Goal: Task Accomplishment & Management: Manage account settings

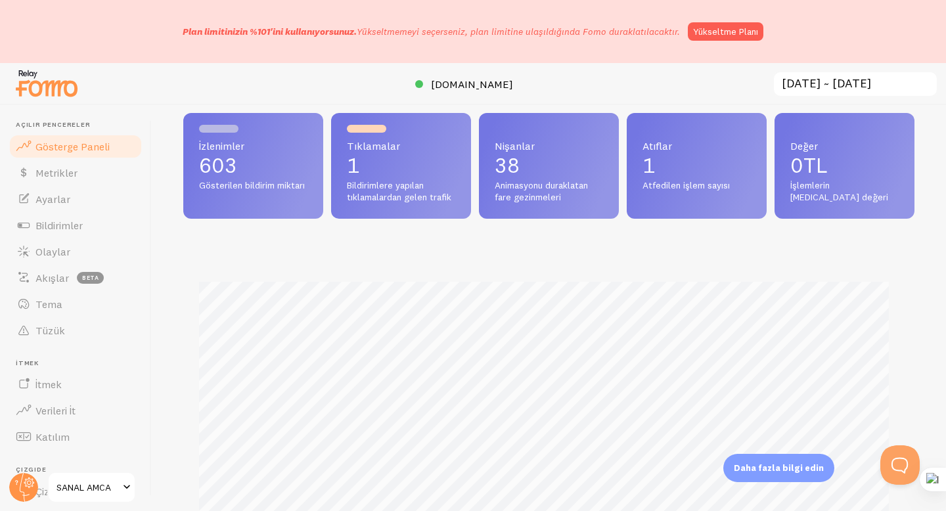
scroll to position [38, 0]
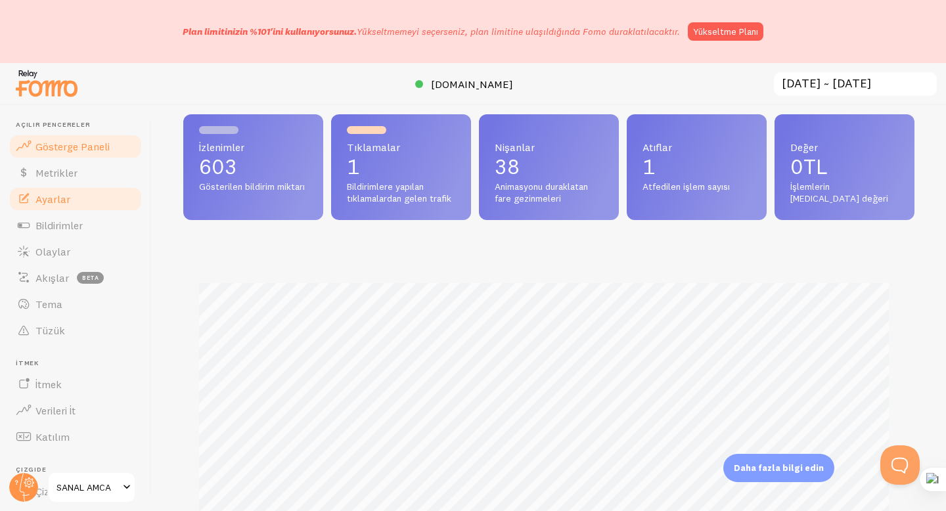
click at [63, 193] on font "Ayarlar" at bounding box center [52, 198] width 35 height 13
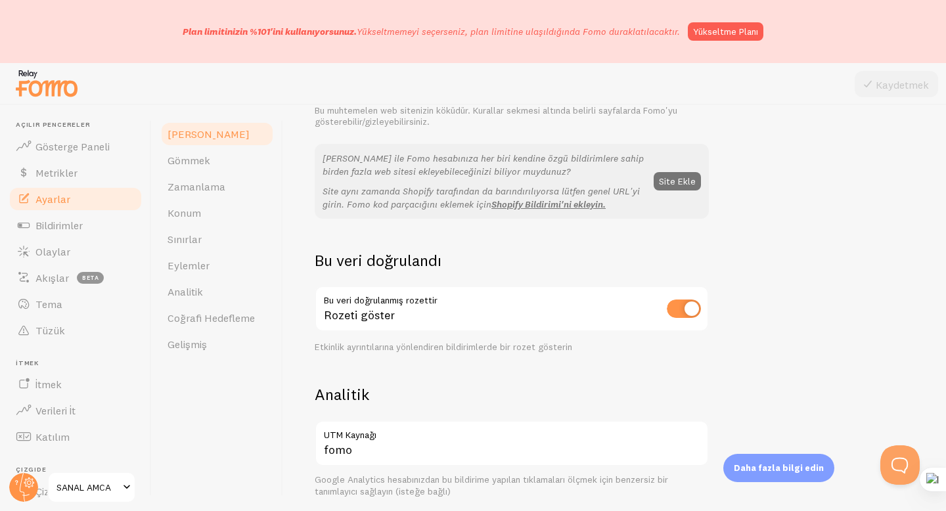
scroll to position [343, 0]
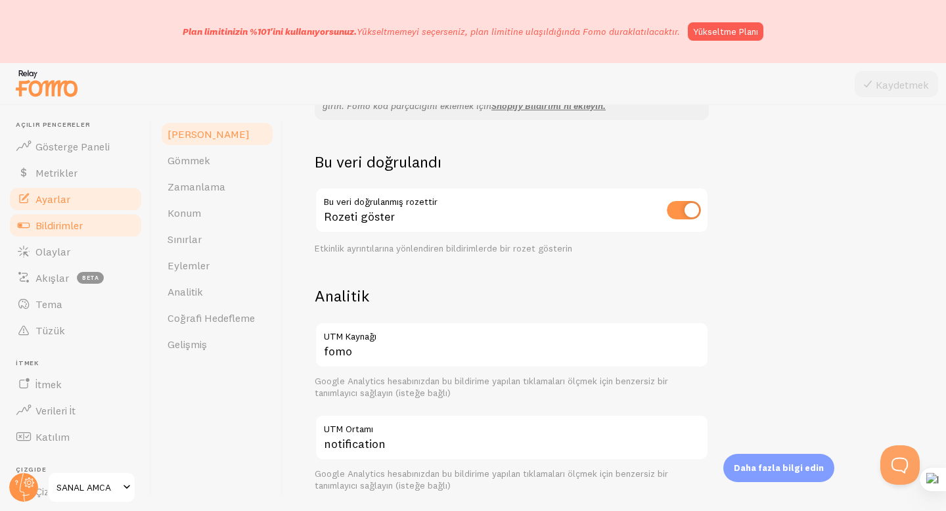
click at [65, 230] on font "Bildirimler" at bounding box center [58, 225] width 47 height 13
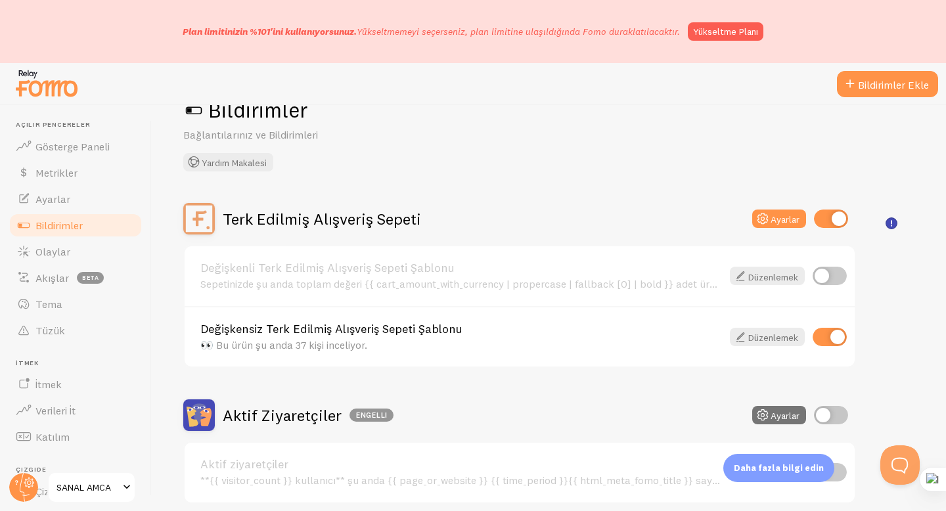
scroll to position [30, 0]
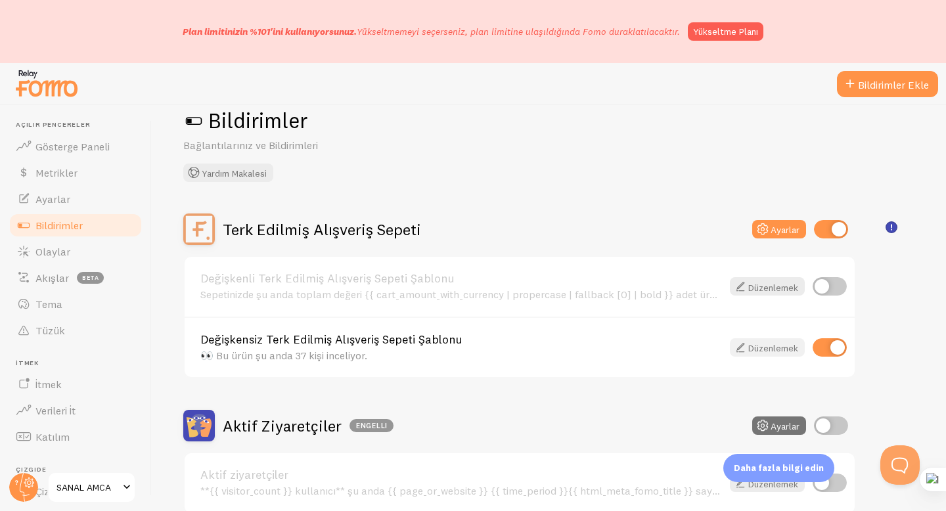
click at [763, 338] on link "Düzenlemek" at bounding box center [766, 347] width 75 height 18
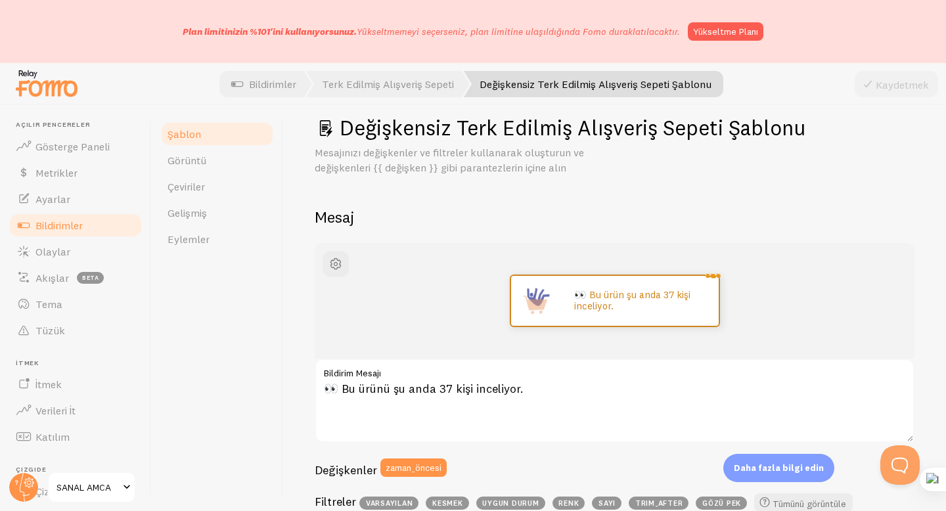
scroll to position [22, 0]
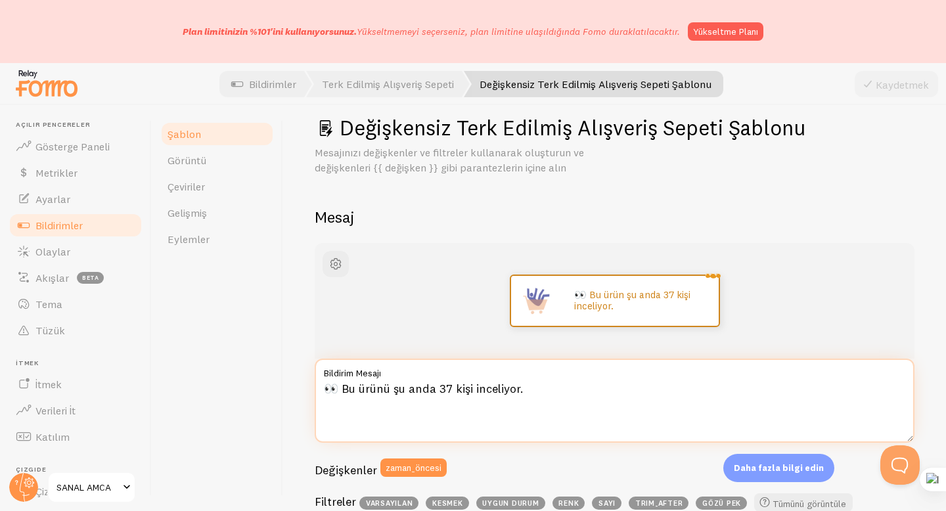
click at [446, 384] on textarea "👀 Bu ürünü şu anda 37 kişi inceliyor." at bounding box center [614, 401] width 599 height 84
drag, startPoint x: 556, startPoint y: 393, endPoint x: 322, endPoint y: 385, distance: 233.9
click at [322, 385] on textarea "👀 Bu ürünü şu anda 44 kişi inceliyor." at bounding box center [614, 401] width 599 height 84
type textarea "👀 Bu ürünü şu anda 44 kişi inceliyor."
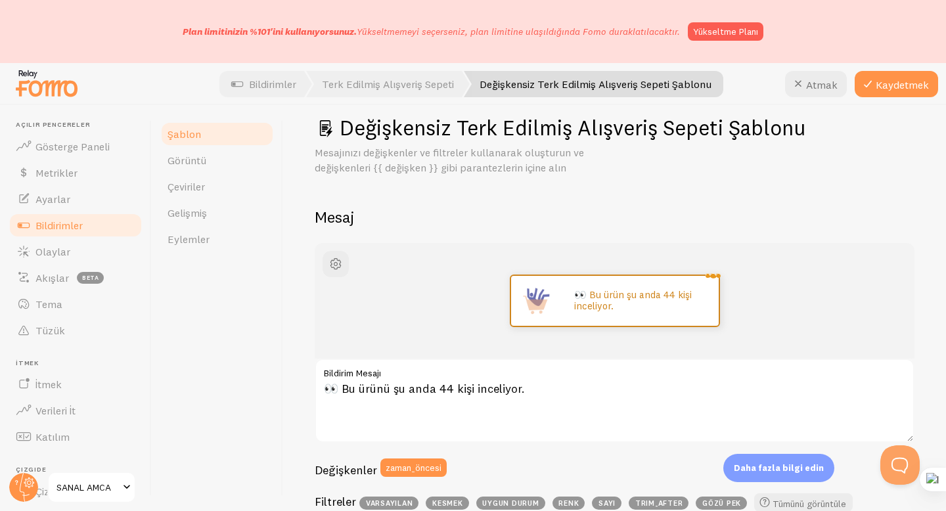
click at [465, 247] on div "👀 Bu ürün şu anda 44 kişi inceliyor." at bounding box center [614, 301] width 599 height 116
click at [42, 225] on font "Bildirimler" at bounding box center [58, 225] width 47 height 13
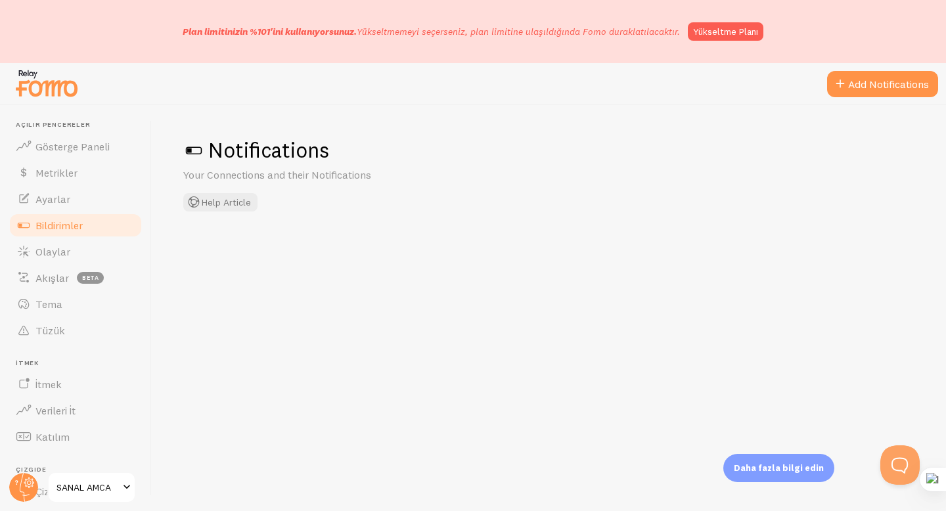
checkbox input "true"
checkbox input "false"
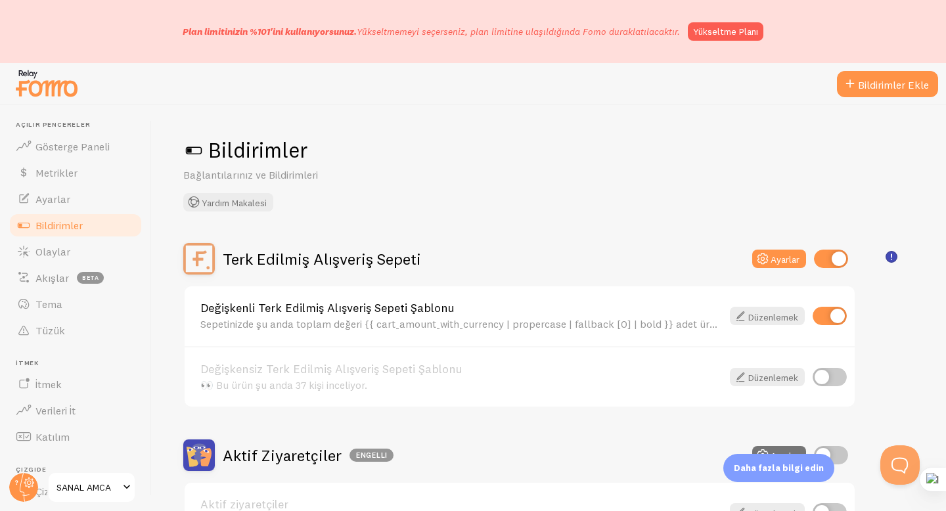
click at [32, 92] on img at bounding box center [47, 82] width 66 height 33
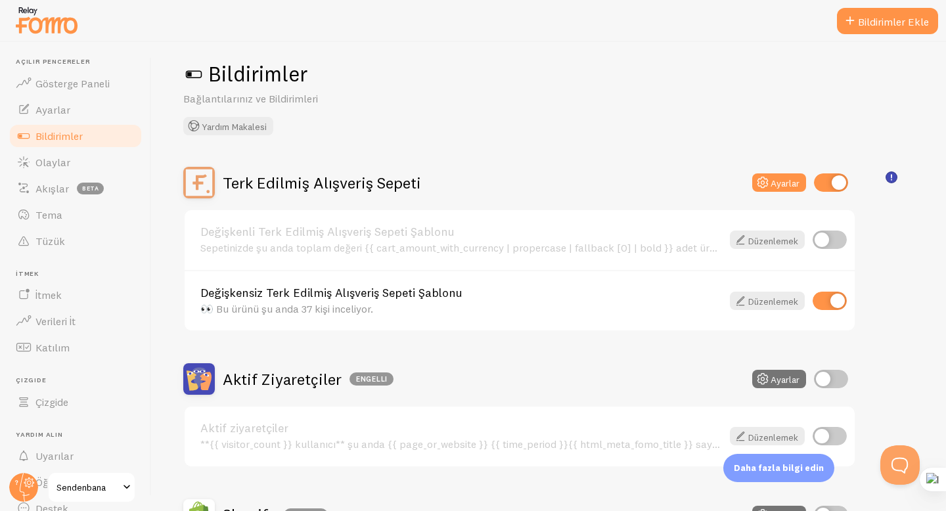
scroll to position [18, 0]
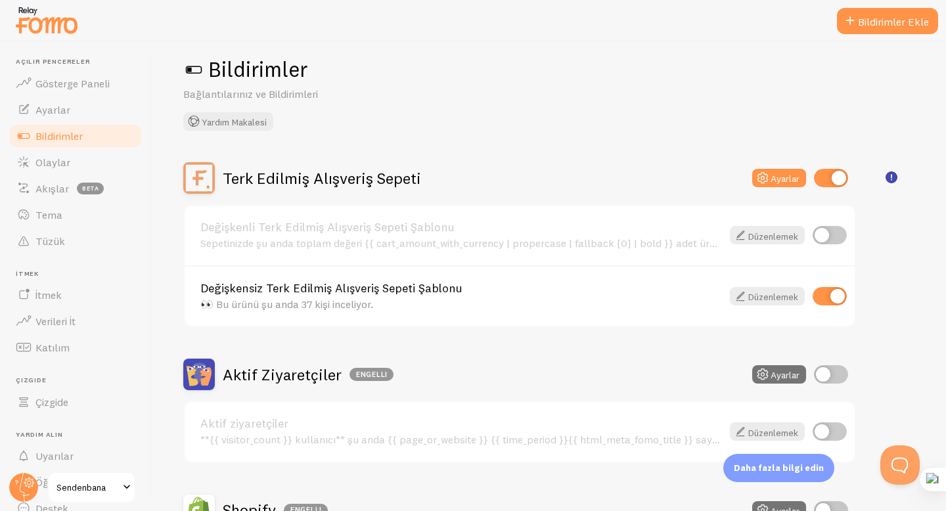
click at [829, 294] on input "checkbox" at bounding box center [829, 296] width 34 height 18
checkbox input "false"
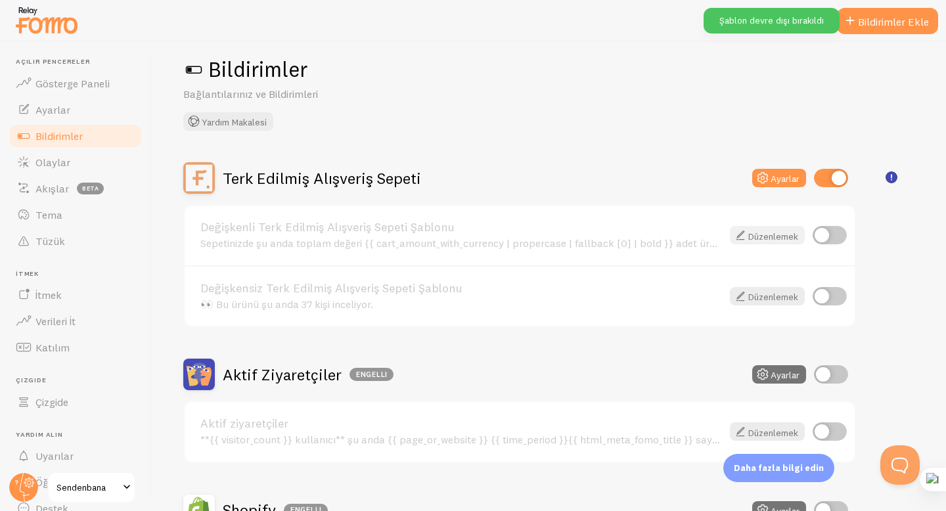
click at [789, 234] on font "Düzenlemek" at bounding box center [773, 236] width 50 height 12
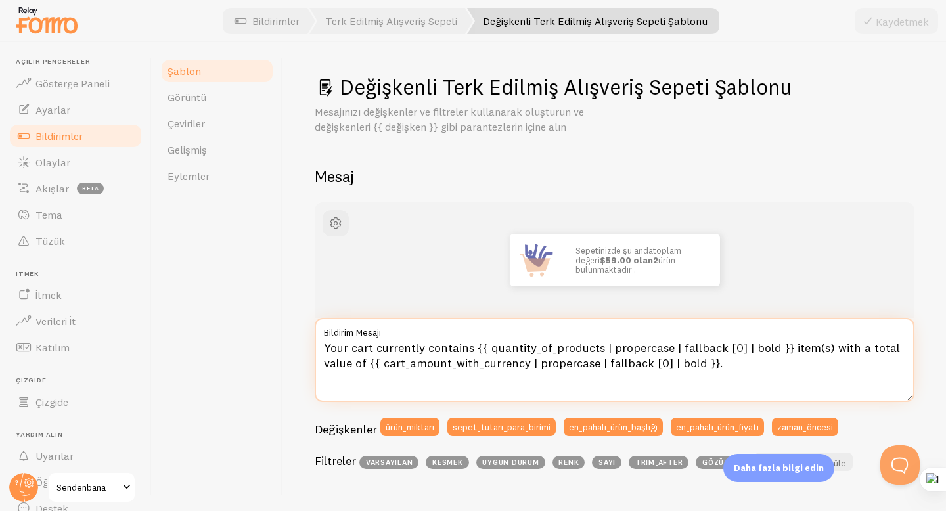
drag, startPoint x: 723, startPoint y: 360, endPoint x: 318, endPoint y: 335, distance: 405.2
click at [318, 335] on div "Your cart currently contains {{ quantity_of_products | propercase | fallback [0…" at bounding box center [614, 360] width 599 height 84
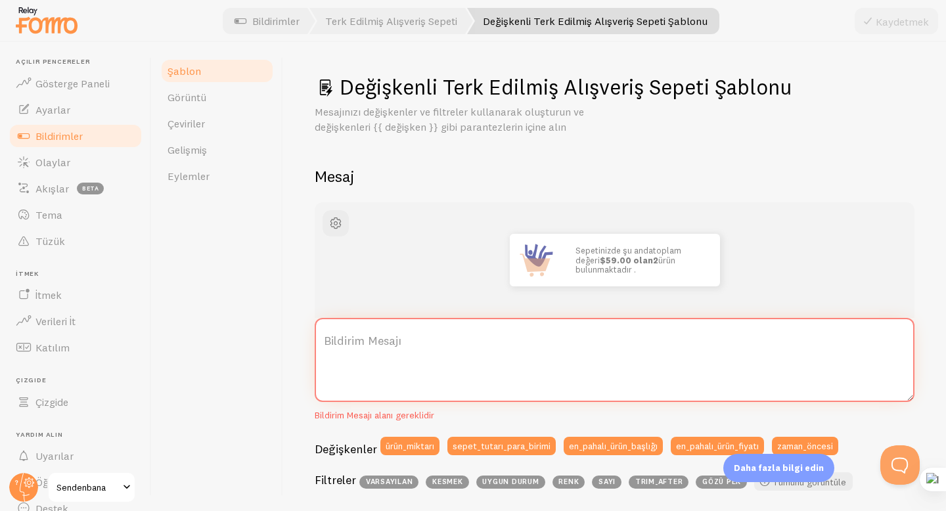
paste textarea "👀 Bu ürünü şu anda 44 kişi inceliyor."
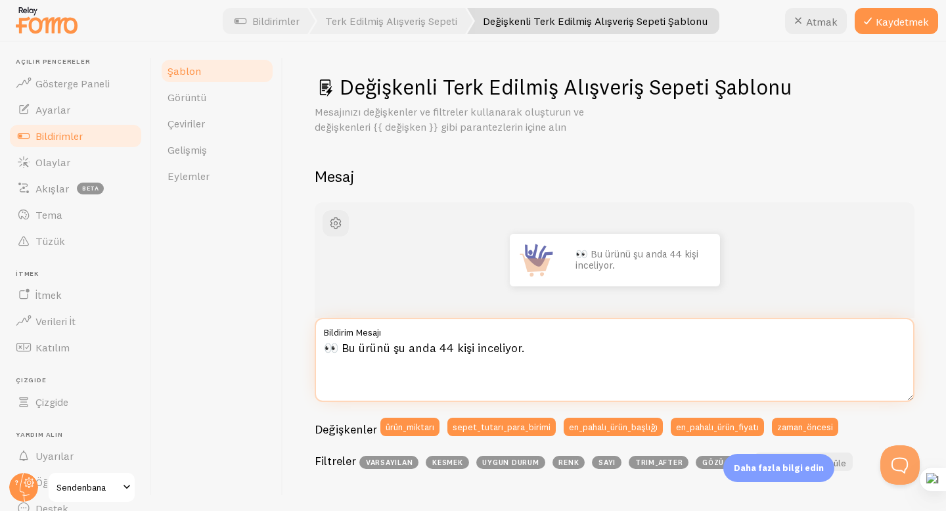
click at [445, 349] on textarea "👀 Bu ürünü şu anda 44 kişi inceliyor." at bounding box center [614, 360] width 599 height 84
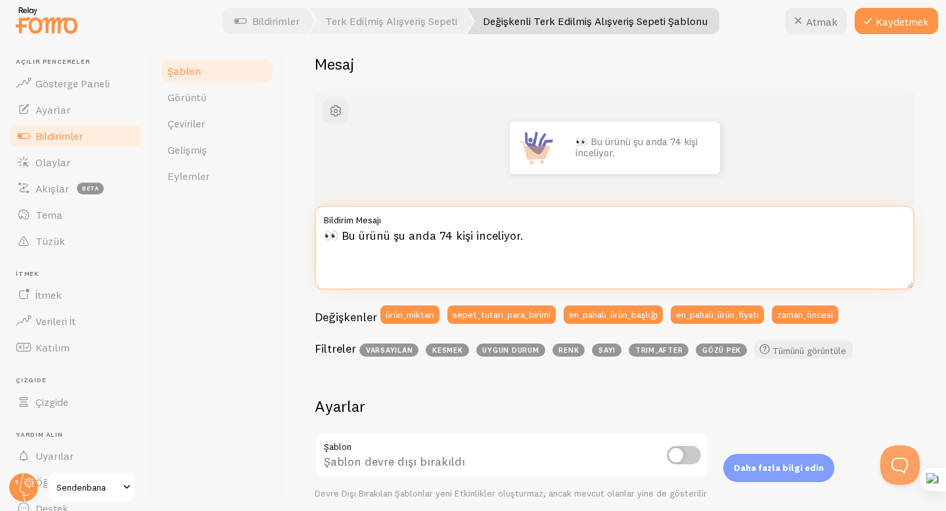
scroll to position [223, 0]
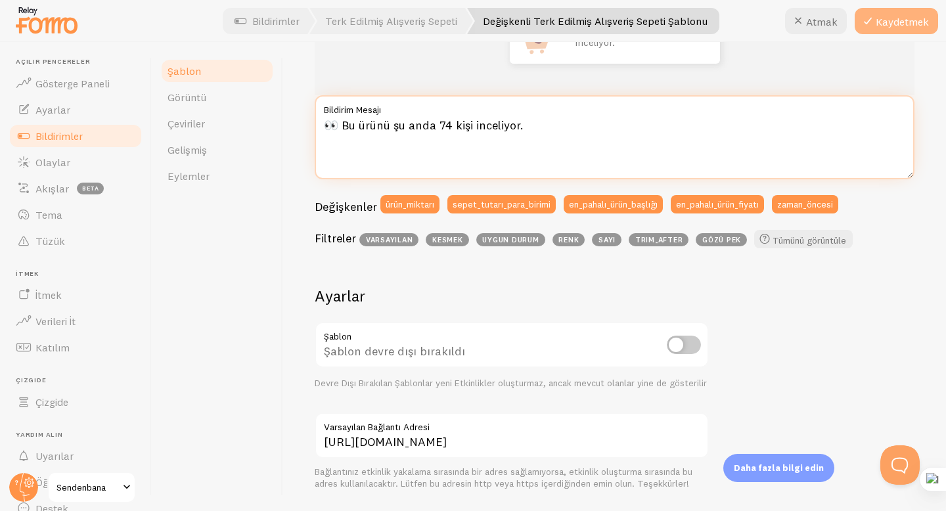
type textarea "👀 Bu ürünü şu anda 74 kişi inceliyor."
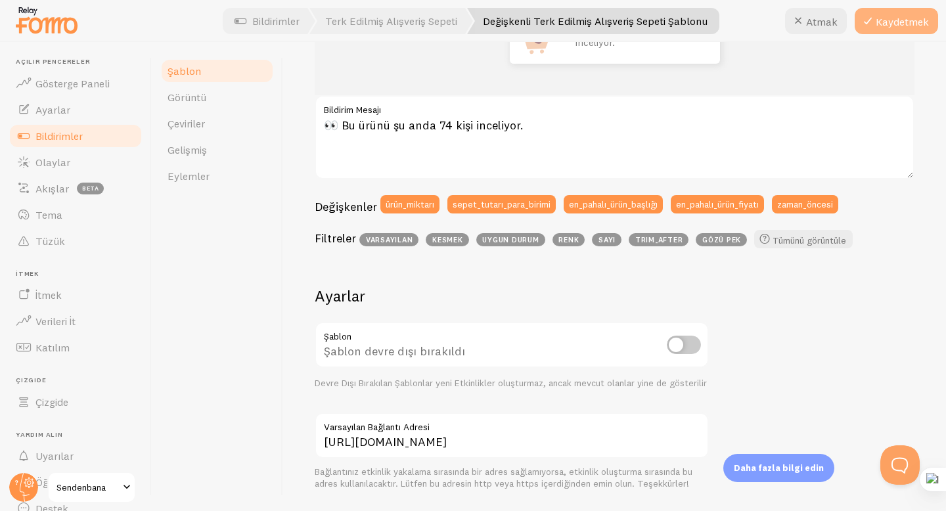
click at [878, 28] on button "Kaydetmek" at bounding box center [895, 21] width 83 height 26
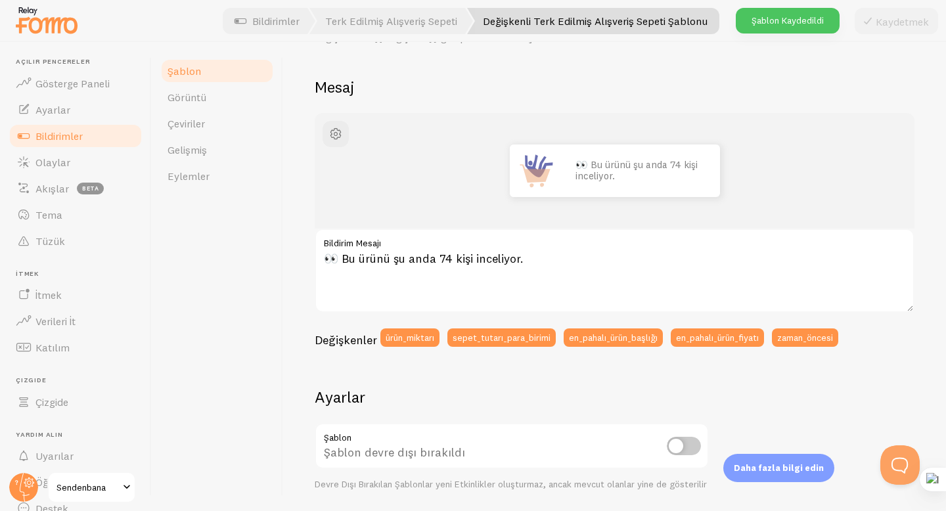
scroll to position [0, 0]
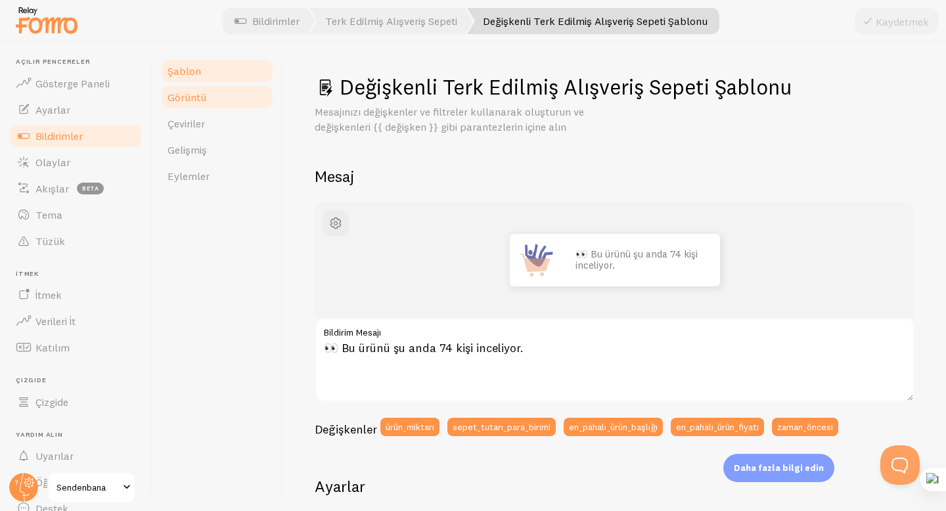
click at [198, 104] on link "Görüntü" at bounding box center [217, 97] width 115 height 26
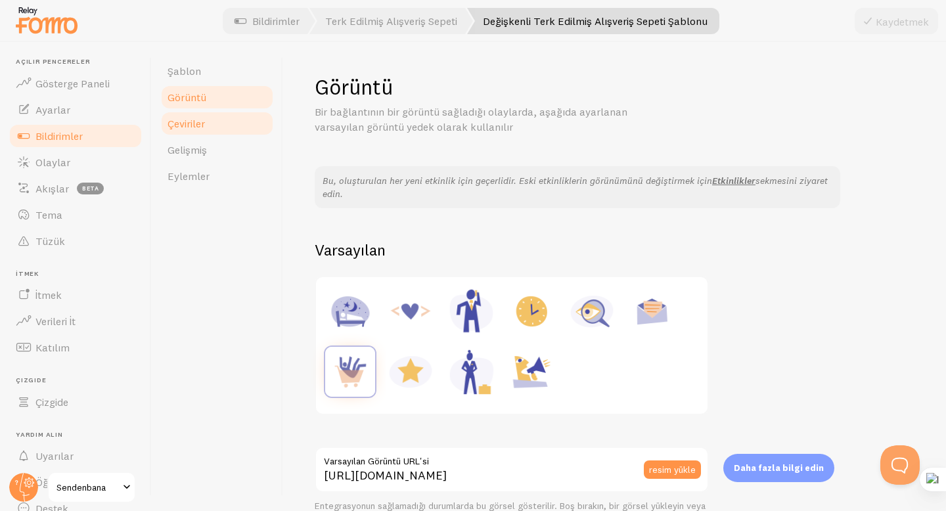
click at [195, 133] on link "Çeviriler" at bounding box center [217, 123] width 115 height 26
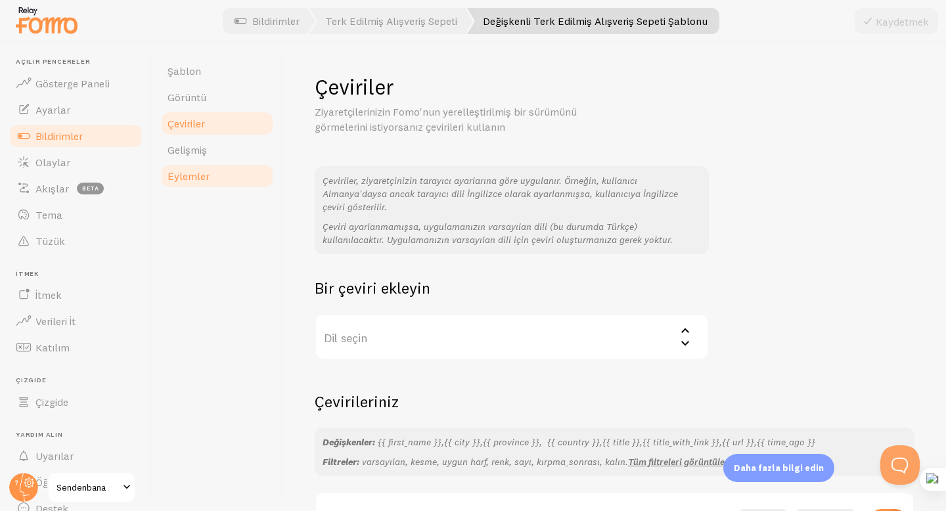
click at [198, 163] on link "Eylemler" at bounding box center [217, 176] width 115 height 26
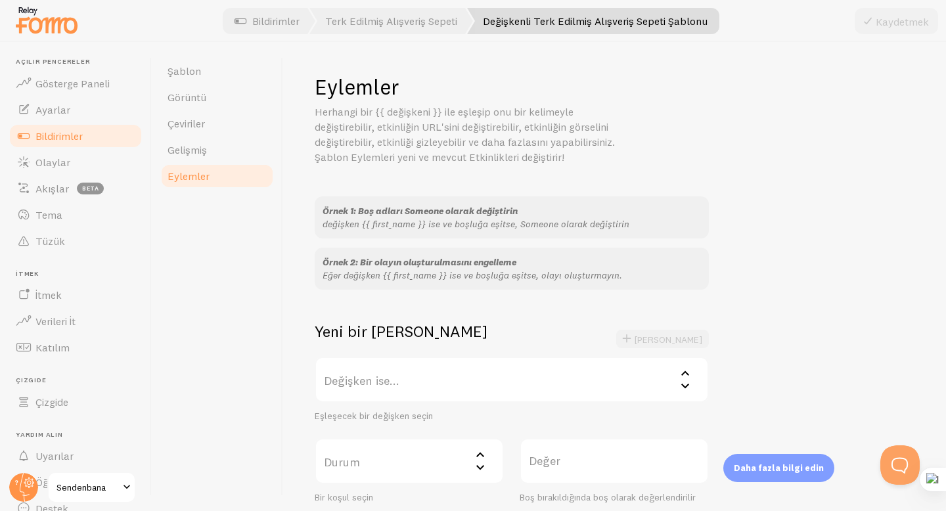
click at [202, 184] on link "Eylemler" at bounding box center [217, 176] width 115 height 26
click at [202, 181] on font "Eylemler" at bounding box center [188, 175] width 42 height 13
click at [65, 137] on font "Bildirimler" at bounding box center [58, 135] width 47 height 13
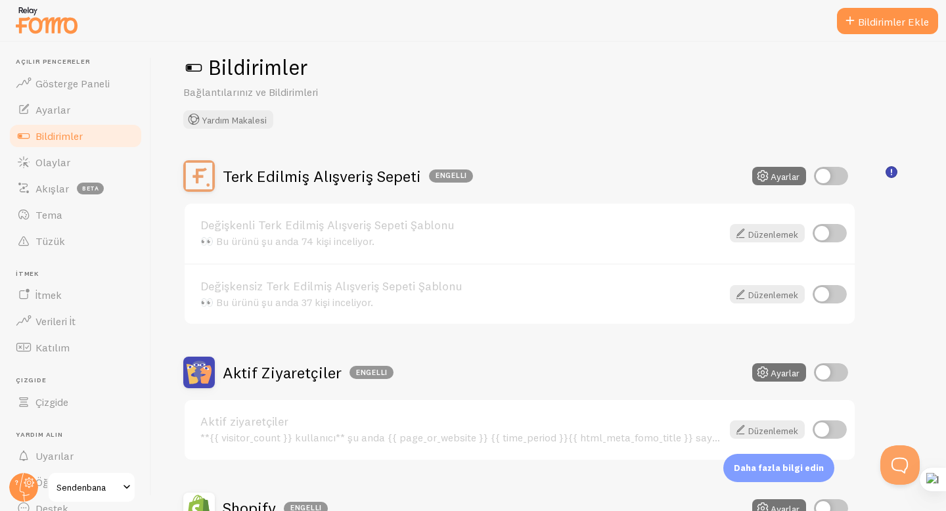
scroll to position [24, 0]
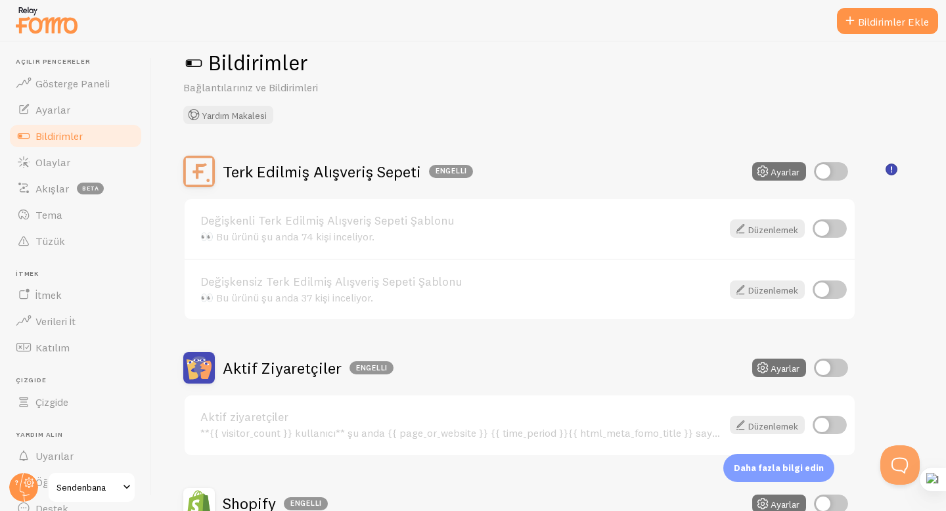
click at [833, 231] on input "checkbox" at bounding box center [829, 228] width 34 height 18
checkbox input "true"
click at [830, 169] on input "checkbox" at bounding box center [831, 171] width 34 height 18
checkbox input "true"
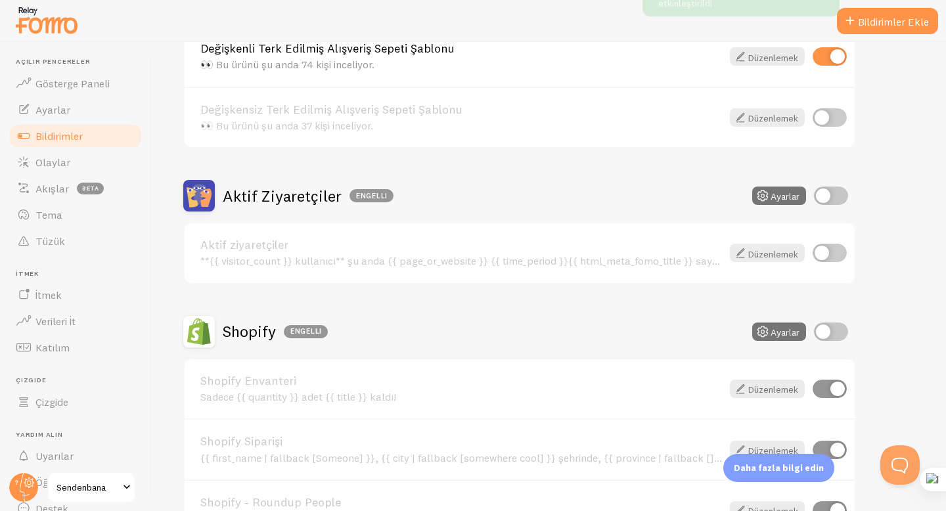
scroll to position [0, 0]
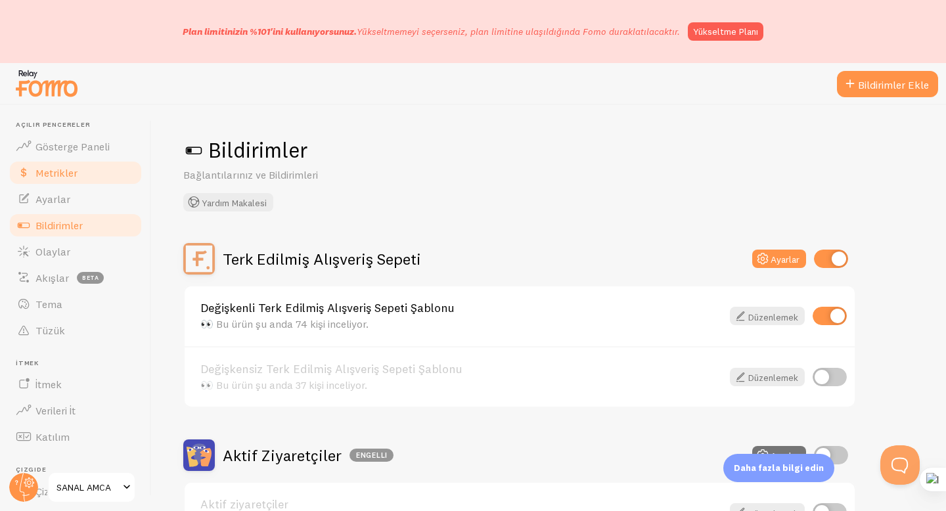
click at [76, 175] on font "Metrikler" at bounding box center [56, 172] width 42 height 13
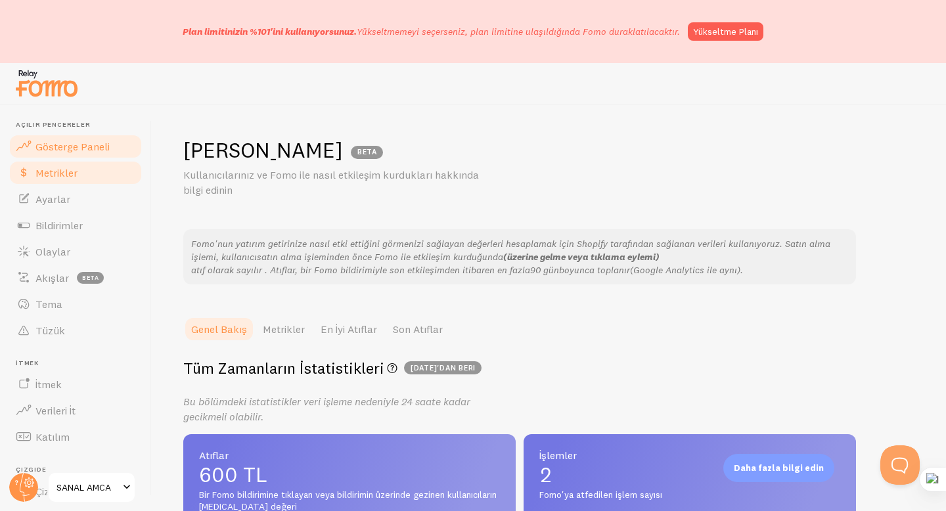
click at [88, 148] on font "Gösterge Paneli" at bounding box center [72, 146] width 74 height 13
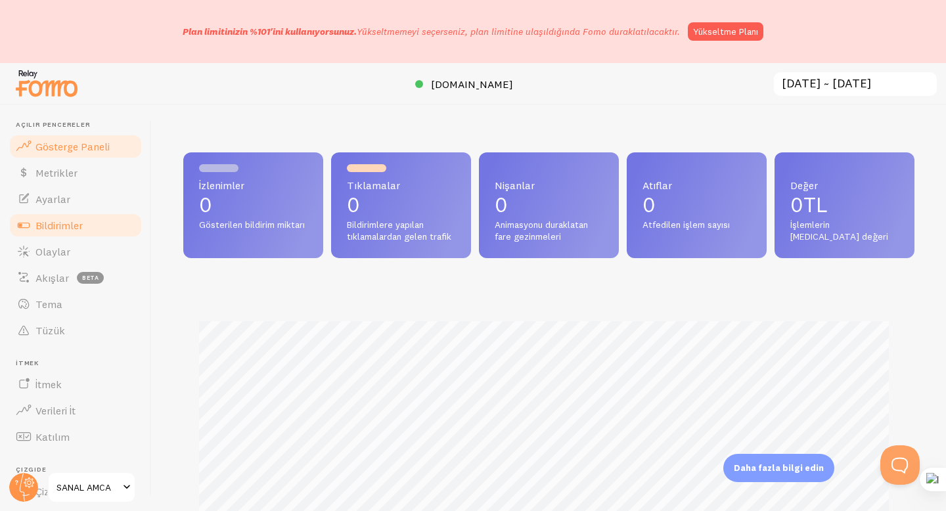
scroll to position [345, 721]
click at [80, 221] on font "Bildirimler" at bounding box center [58, 225] width 47 height 13
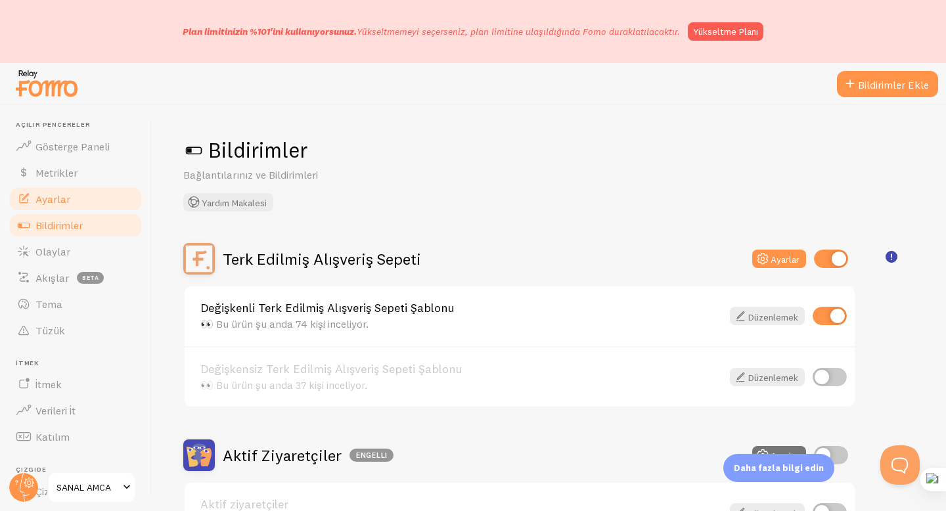
click at [84, 206] on link "Ayarlar" at bounding box center [75, 199] width 135 height 26
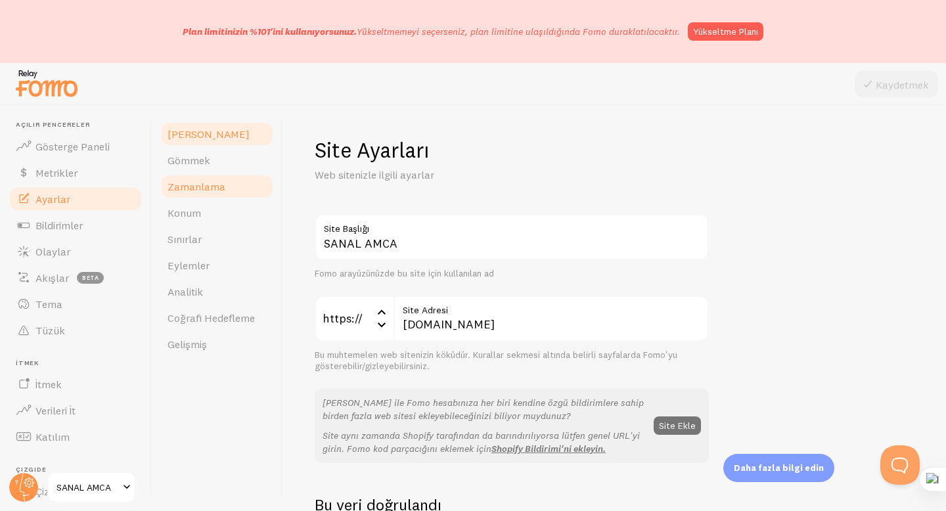
click at [242, 196] on link "Zamanlama" at bounding box center [217, 186] width 115 height 26
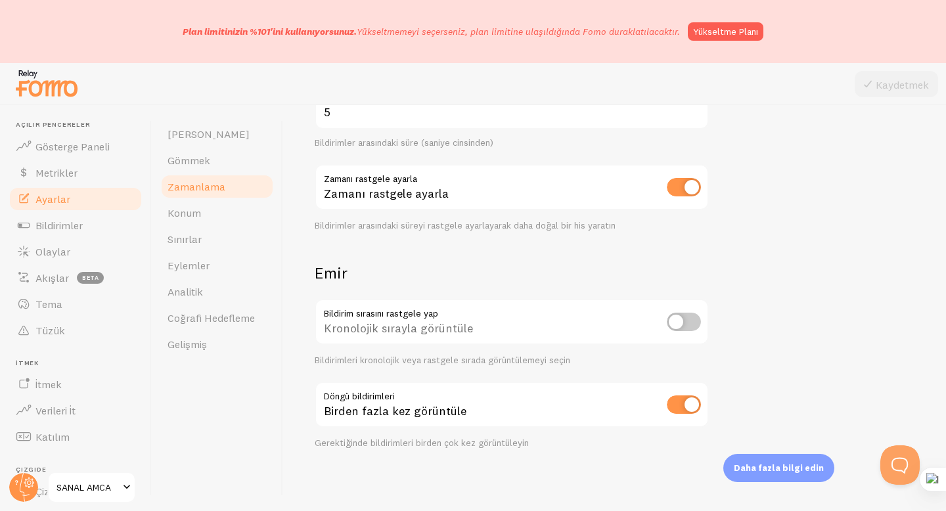
scroll to position [330, 0]
click at [60, 87] on img at bounding box center [47, 82] width 66 height 33
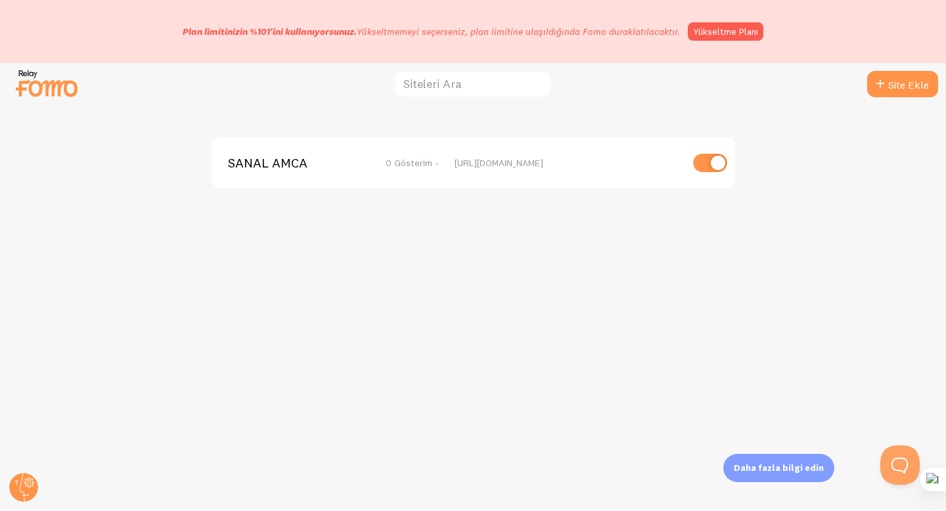
click at [43, 87] on img at bounding box center [47, 82] width 66 height 33
